Goal: Task Accomplishment & Management: Manage account settings

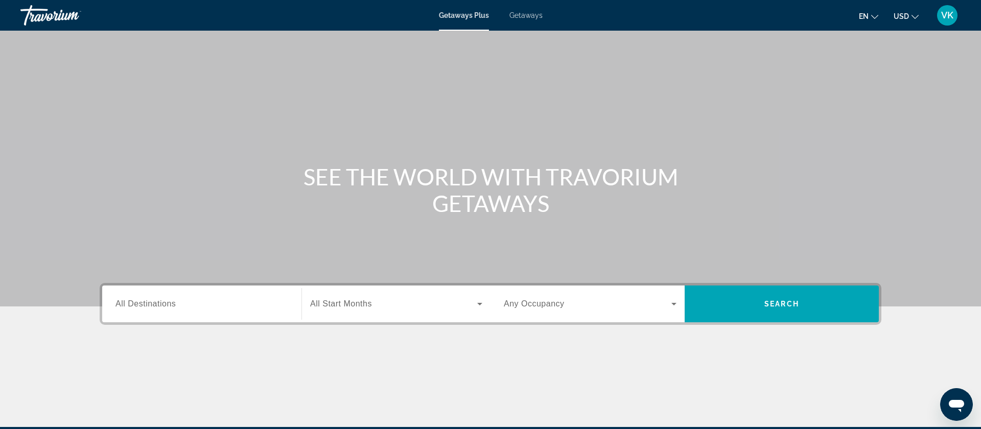
scroll to position [3, 0]
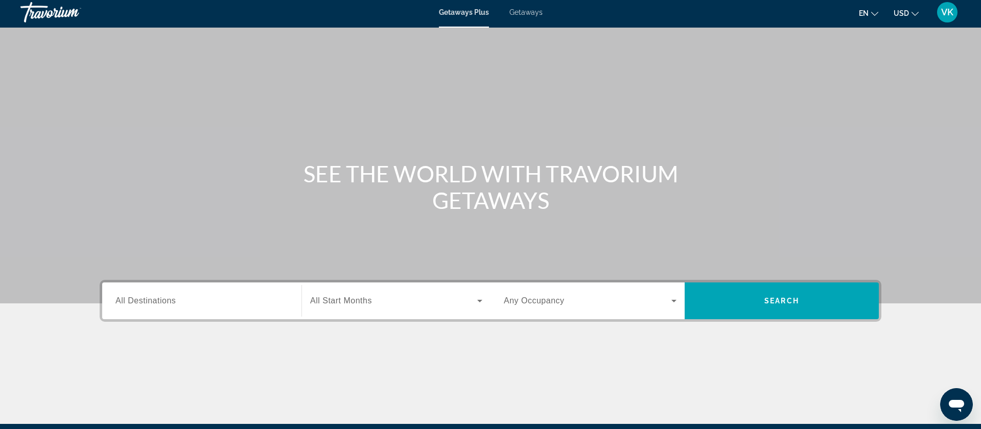
click at [529, 12] on span "Getaways" at bounding box center [525, 12] width 33 height 8
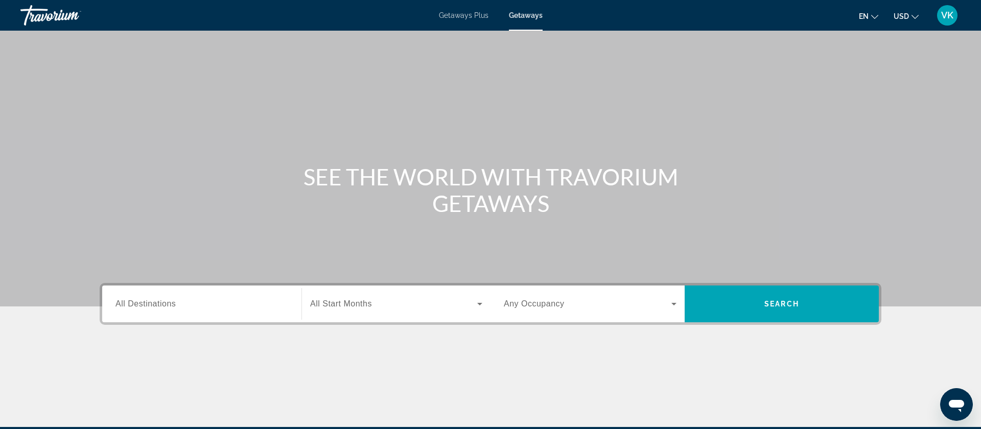
click at [946, 17] on span "VK" at bounding box center [947, 15] width 12 height 10
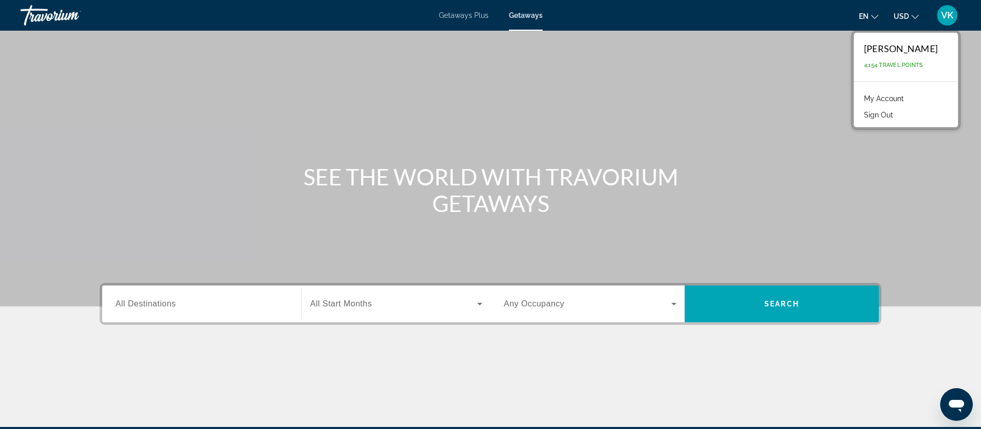
click at [881, 99] on link "My Account" at bounding box center [884, 98] width 50 height 13
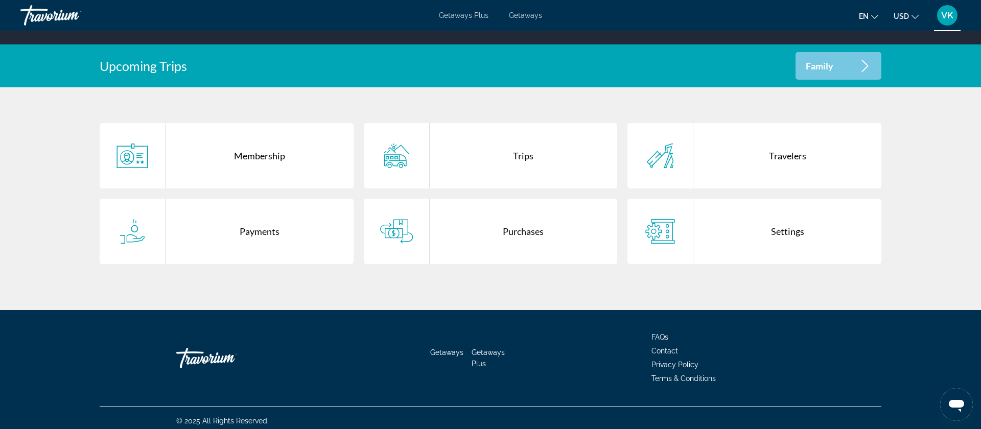
scroll to position [182, 0]
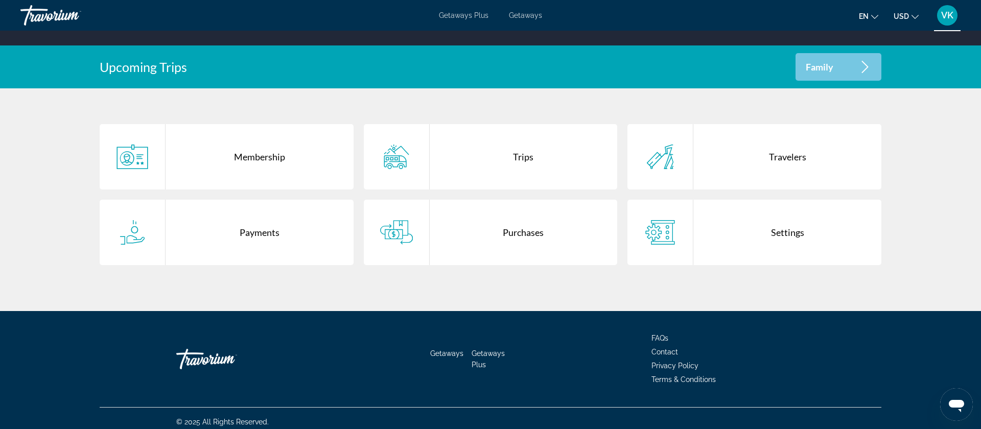
click at [528, 235] on div "Purchases" at bounding box center [524, 232] width 188 height 65
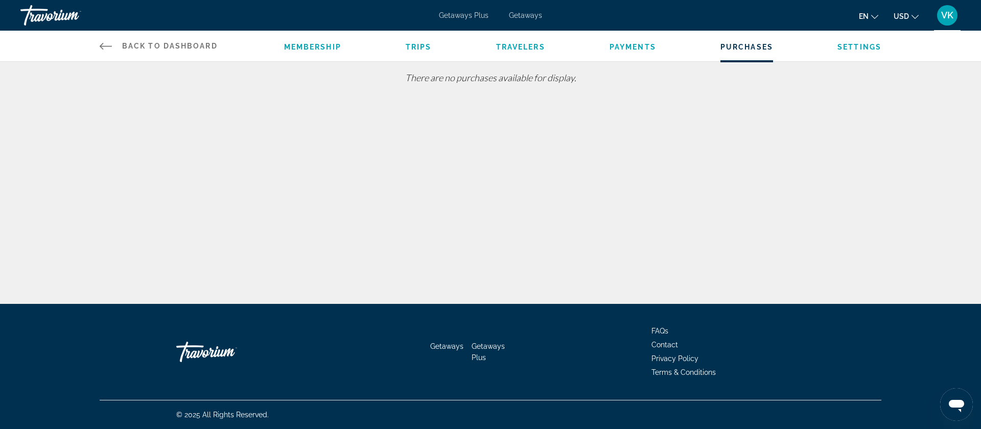
click at [950, 17] on span "VK" at bounding box center [947, 15] width 12 height 10
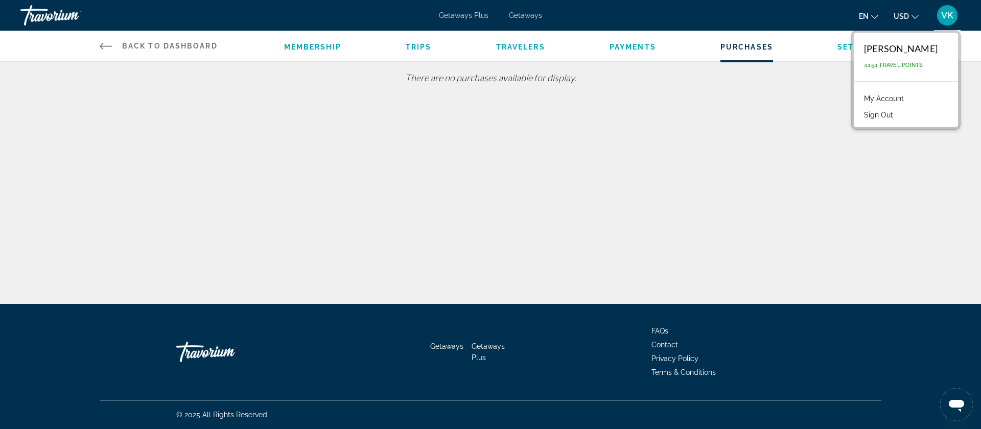
click at [630, 121] on div "Back to Dashboard Dashboard Membership Trips Travelers Payments Purchases Setti…" at bounding box center [490, 152] width 981 height 304
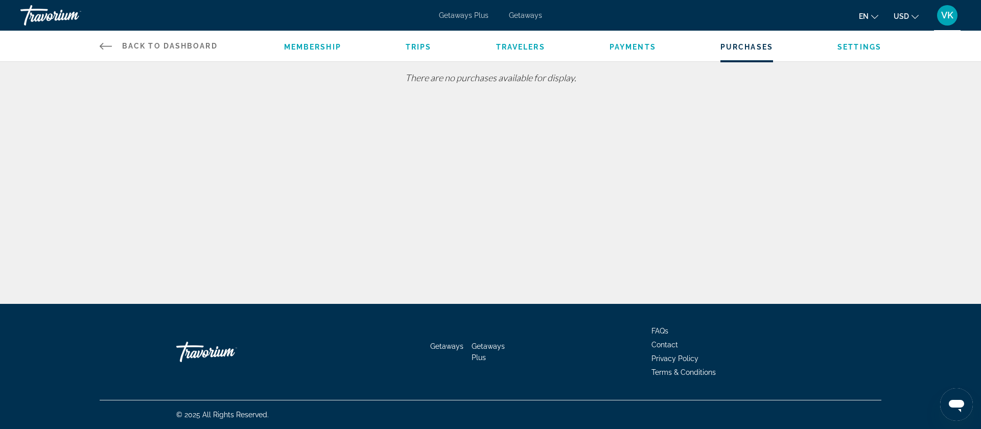
click at [174, 43] on span "Back to Dashboard" at bounding box center [170, 46] width 96 height 8
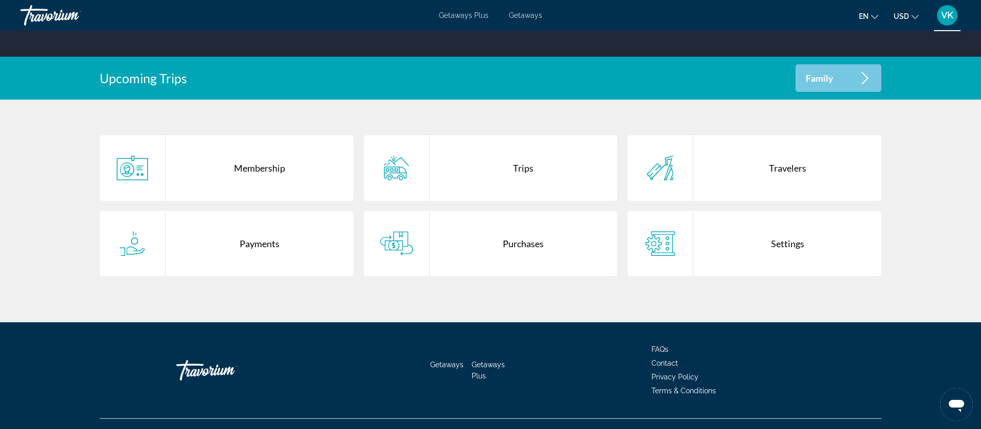
scroll to position [168, 0]
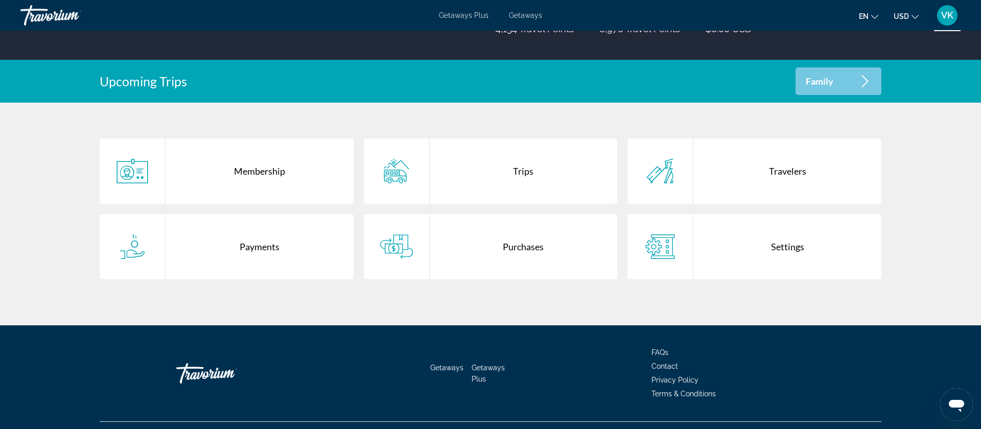
click at [259, 246] on div "Payments" at bounding box center [260, 246] width 188 height 65
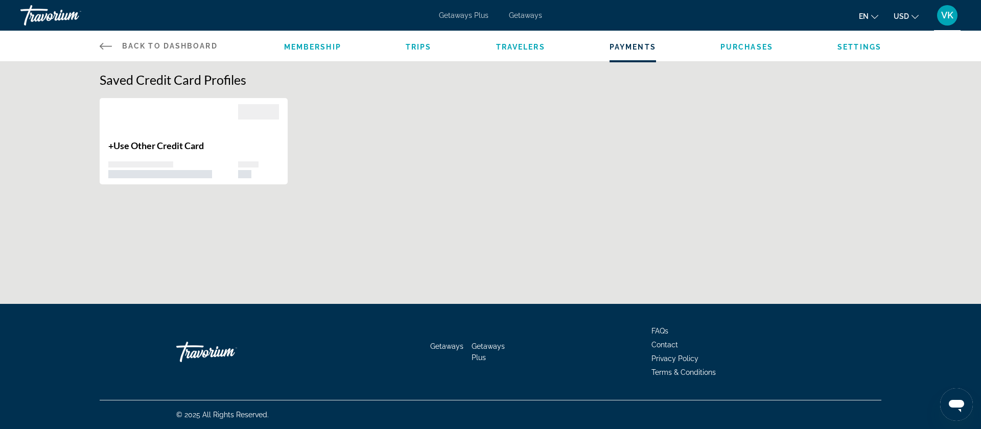
click at [103, 44] on icon "Main content" at bounding box center [106, 46] width 12 height 12
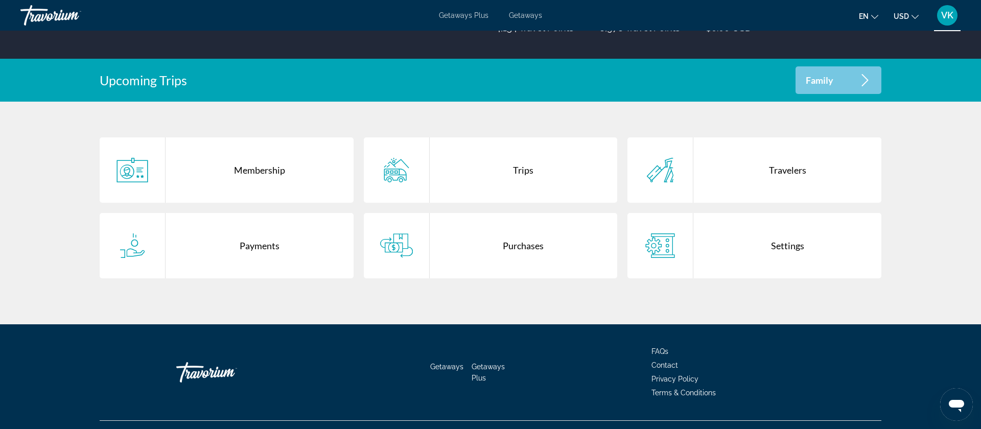
scroll to position [168, 0]
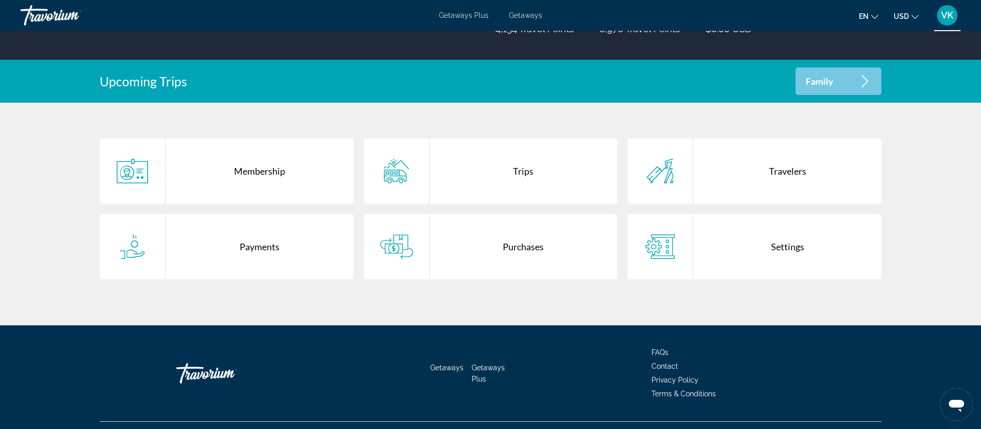
click at [522, 171] on div "Trips" at bounding box center [524, 170] width 188 height 65
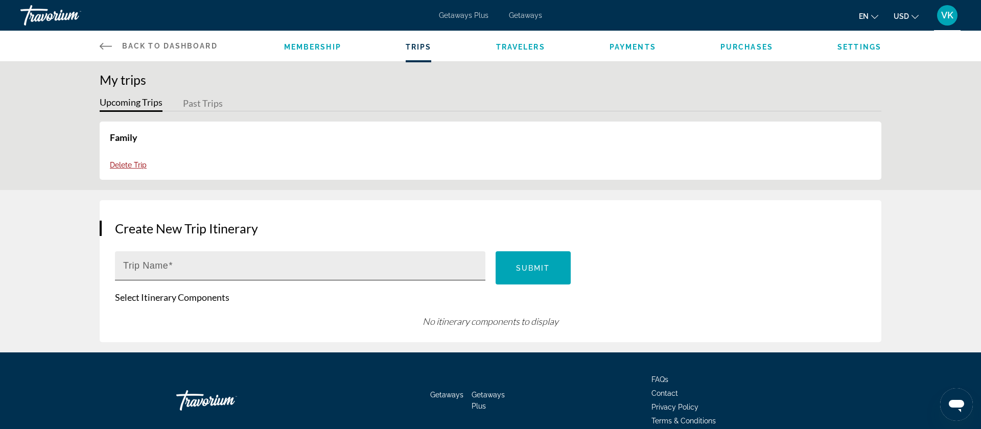
click at [454, 270] on input "Trip Name" at bounding box center [303, 270] width 360 height 12
click at [451, 219] on div "Create New Trip Itinerary Trip Name Submit Select Itinerary Components No itine…" at bounding box center [491, 271] width 782 height 142
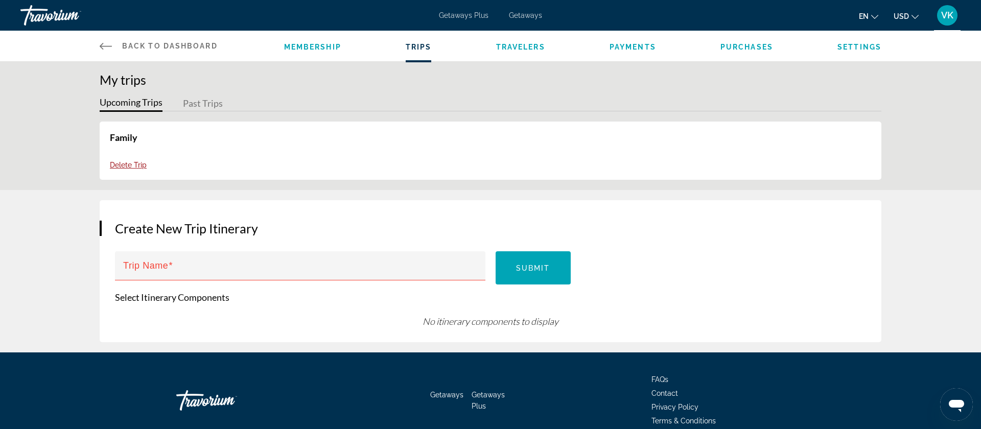
click at [200, 105] on button "Past Trips" at bounding box center [203, 104] width 40 height 16
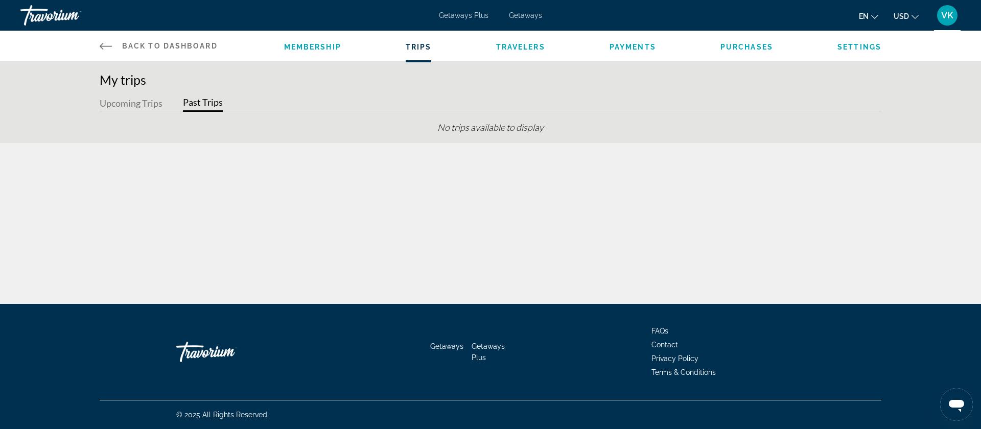
click at [741, 46] on span "Purchases" at bounding box center [747, 47] width 53 height 8
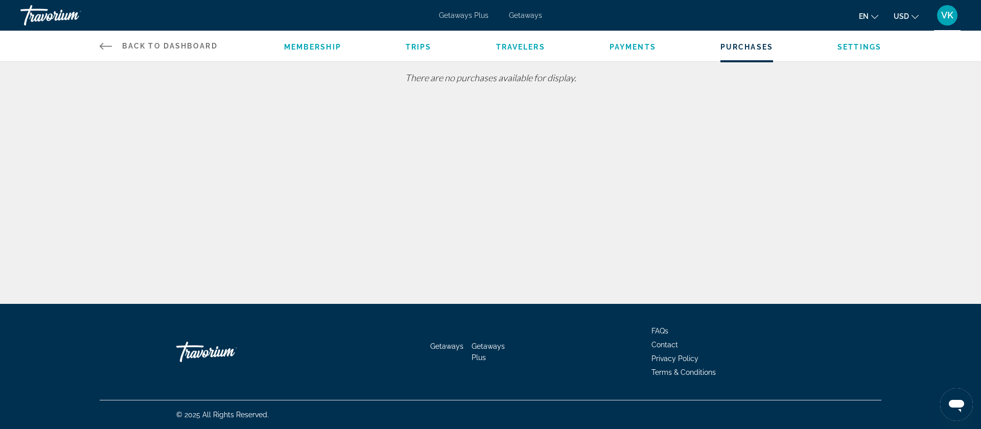
click at [161, 45] on span "Back to Dashboard" at bounding box center [170, 46] width 96 height 8
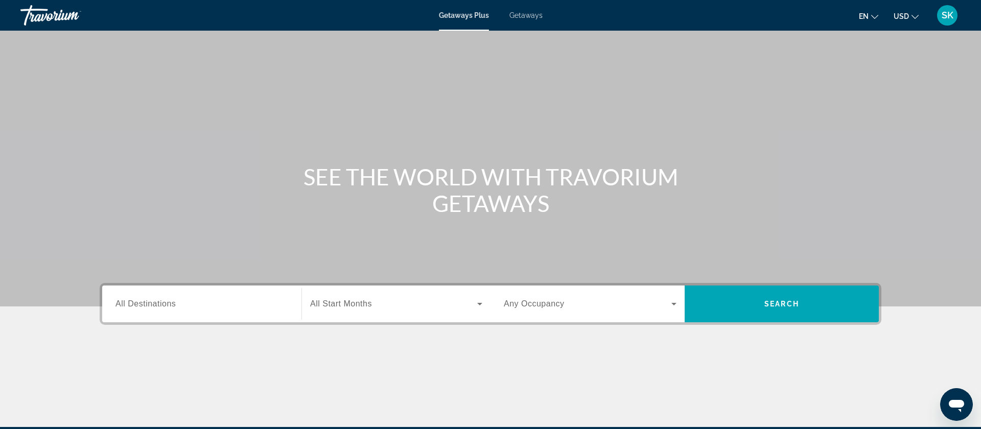
click at [944, 15] on span "SK" at bounding box center [948, 15] width 12 height 10
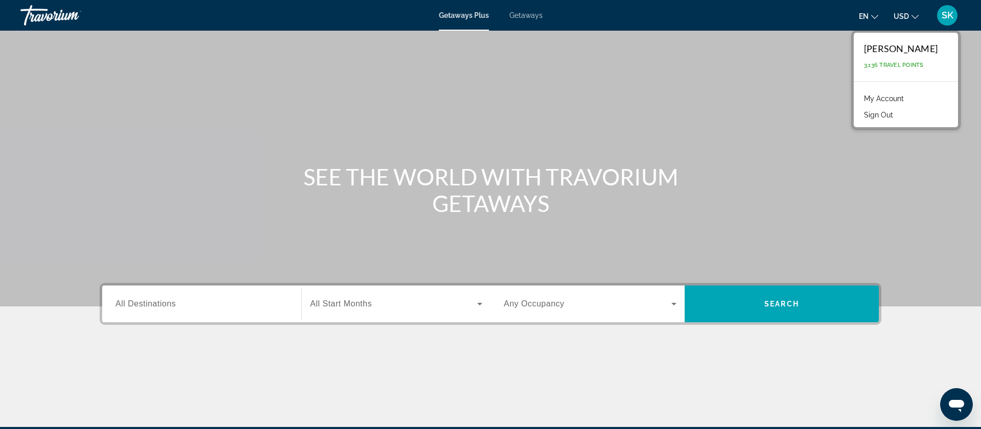
click at [879, 99] on link "My Account" at bounding box center [884, 98] width 50 height 13
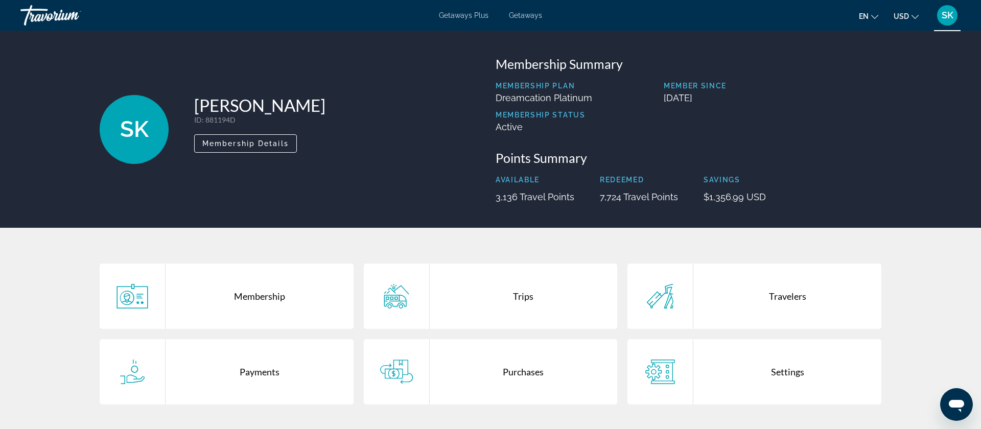
click at [520, 373] on div "Purchases" at bounding box center [524, 371] width 188 height 65
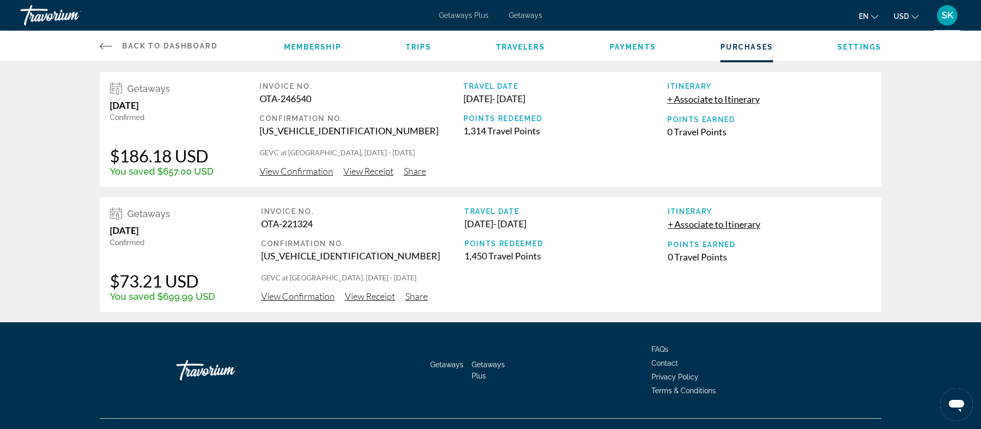
click at [528, 15] on span "Getaways" at bounding box center [525, 15] width 33 height 8
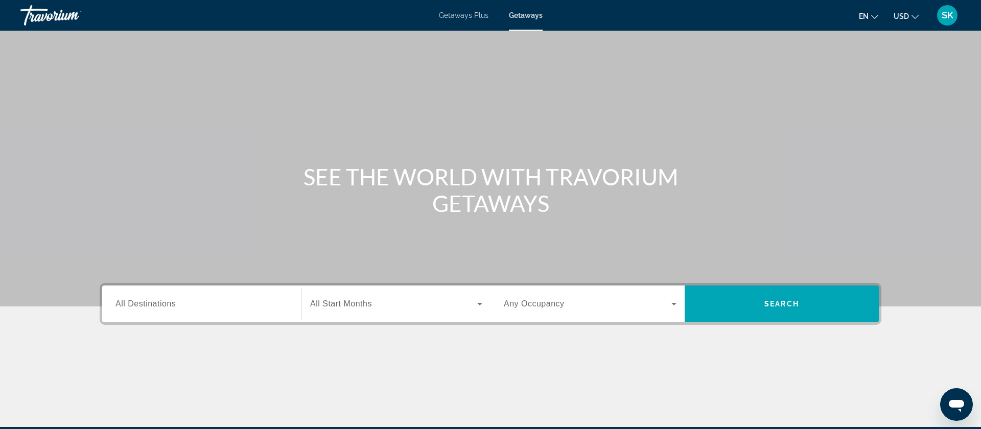
click at [951, 14] on span "SK" at bounding box center [948, 15] width 12 height 10
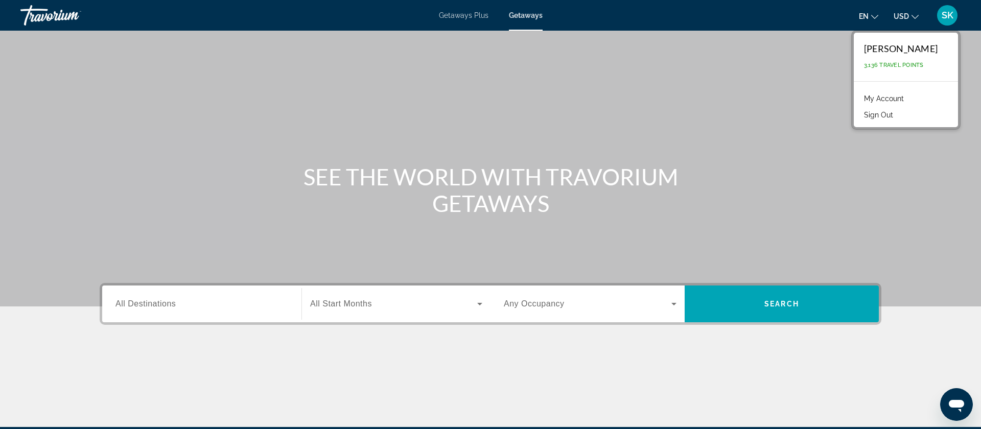
click at [877, 100] on link "My Account" at bounding box center [884, 98] width 50 height 13
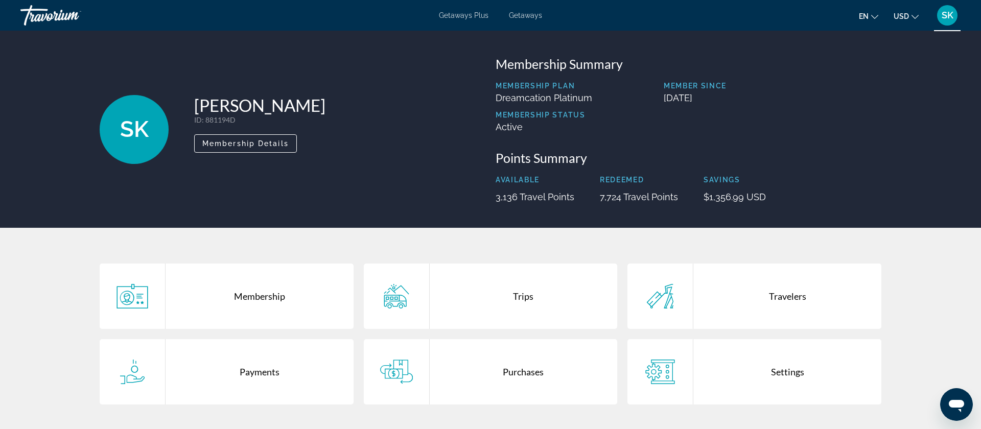
click at [517, 374] on div "Purchases" at bounding box center [524, 371] width 188 height 65
